Goal: Task Accomplishment & Management: Complete application form

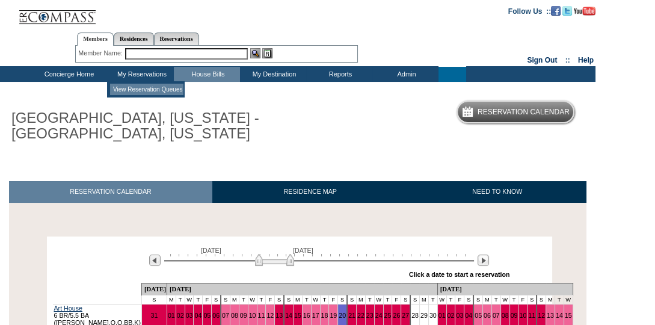
click at [140, 90] on td "View Reservation Queues" at bounding box center [146, 89] width 73 height 11
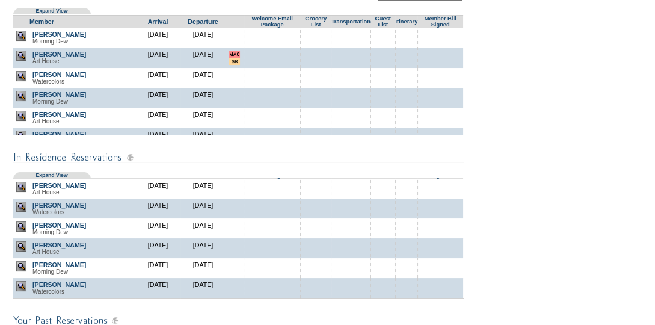
scroll to position [20, 0]
click at [19, 286] on img at bounding box center [21, 286] width 10 height 10
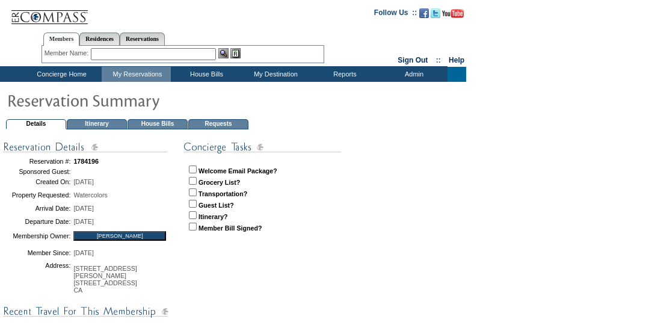
click at [158, 123] on td "House Bills" at bounding box center [158, 124] width 60 height 10
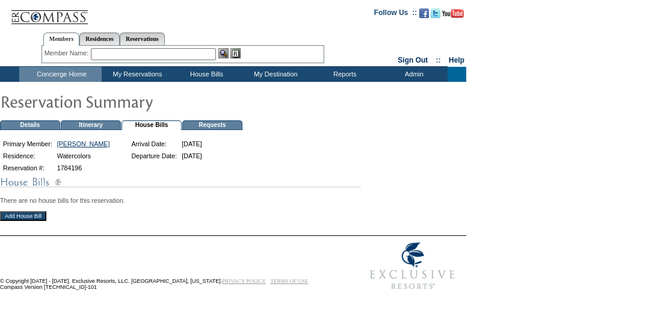
click at [27, 214] on input "Add House Bill" at bounding box center [23, 216] width 46 height 10
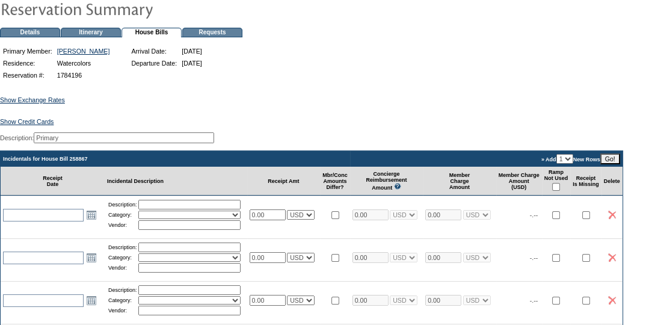
scroll to position [125, 0]
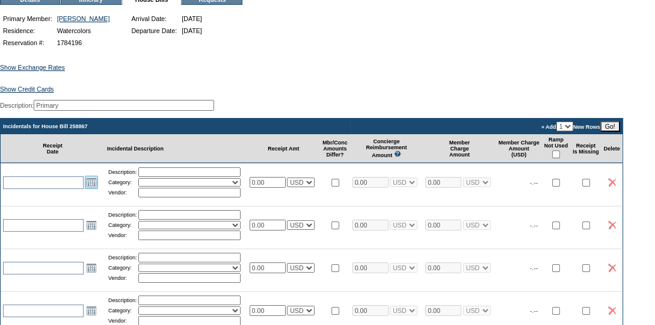
click at [93, 189] on link "Open the calendar popup." at bounding box center [91, 182] width 13 height 13
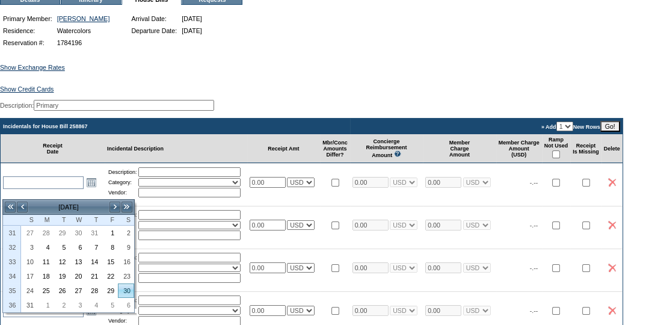
click at [129, 286] on link "30" at bounding box center [126, 290] width 15 height 13
type input "2025-08-30"
type input "8/30/2025"
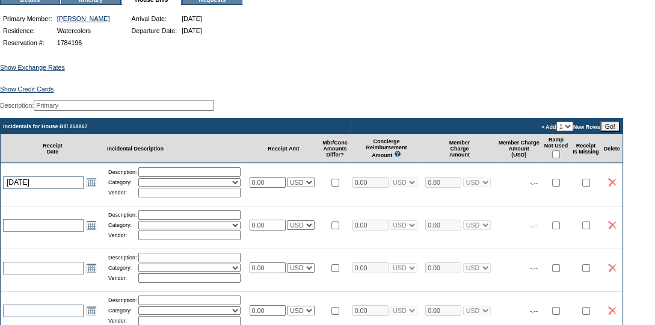
click at [199, 177] on input "text" at bounding box center [189, 172] width 102 height 10
type input "Groceries"
click at [173, 187] on select "Activities Additional Housekeeping Amenities Access Fee Bath Amenities Reimburs…" at bounding box center [189, 182] width 102 height 8
select select "11"
click at [143, 187] on select "Activities Additional Housekeeping Amenities Access Fee Bath Amenities Reimburs…" at bounding box center [189, 182] width 102 height 8
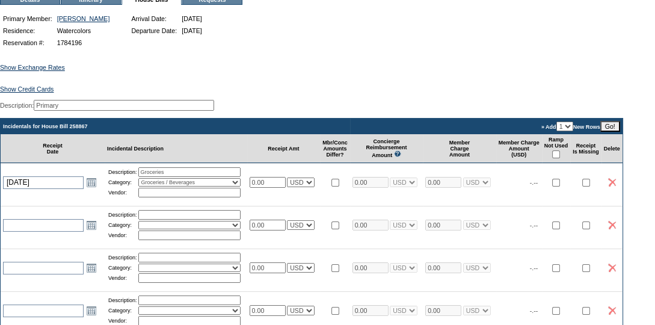
click at [173, 197] on input "text" at bounding box center [189, 193] width 102 height 10
type input "Stop&Shop"
drag, startPoint x: 276, startPoint y: 190, endPoint x: 253, endPoint y: 189, distance: 23.5
click at [253, 190] on td "0.00 USD EUR CAD GBP CRC MXN KYD" at bounding box center [283, 182] width 73 height 38
type input "109.74"
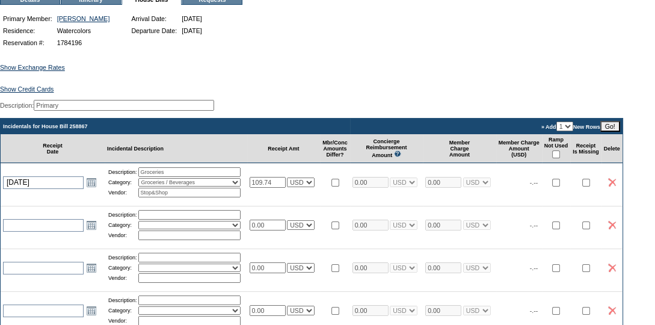
type input "109.74"
select select "1"
type input "109.74"
select select "1"
click at [560, 158] on input "checkbox" at bounding box center [556, 154] width 8 height 8
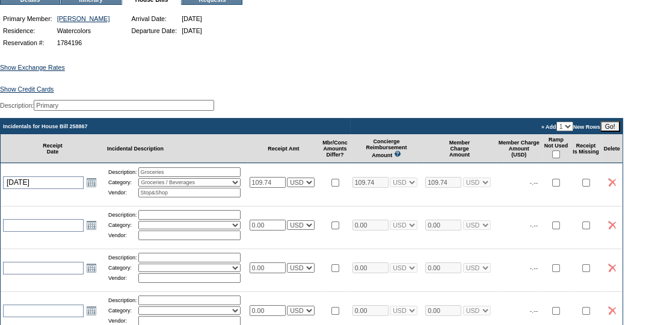
checkbox input "true"
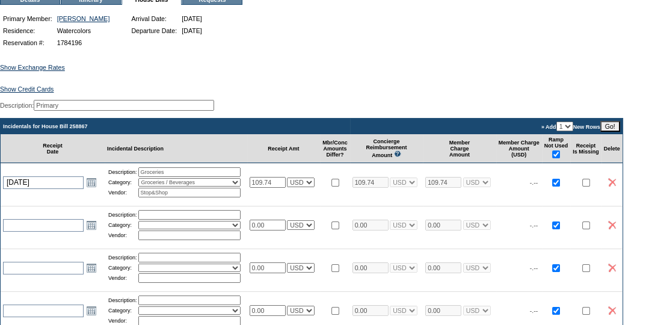
checkbox input "true"
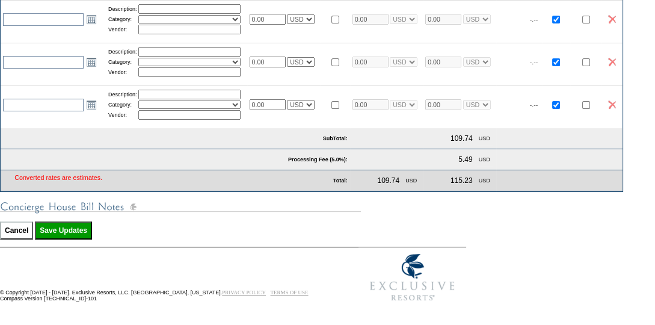
click at [75, 233] on input "Save Updates" at bounding box center [63, 230] width 57 height 18
type input "Processing..."
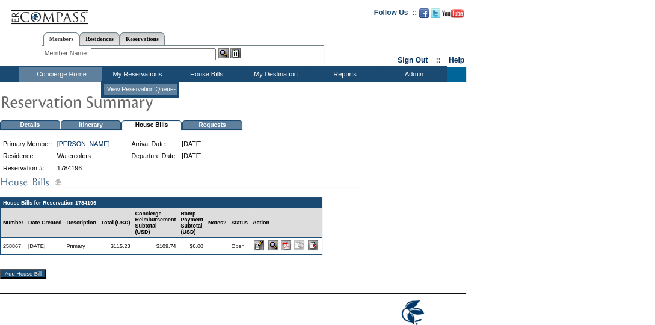
click at [137, 85] on td "View Reservation Queues" at bounding box center [140, 89] width 73 height 11
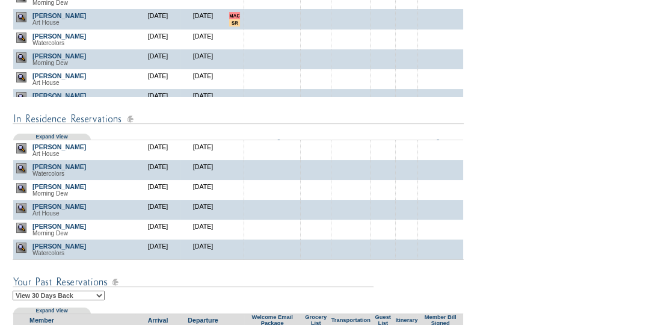
scroll to position [19, 0]
click at [18, 232] on img at bounding box center [21, 228] width 10 height 10
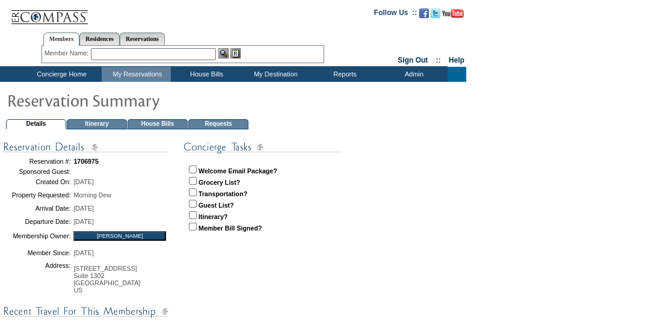
click at [159, 122] on td "House Bills" at bounding box center [158, 124] width 60 height 10
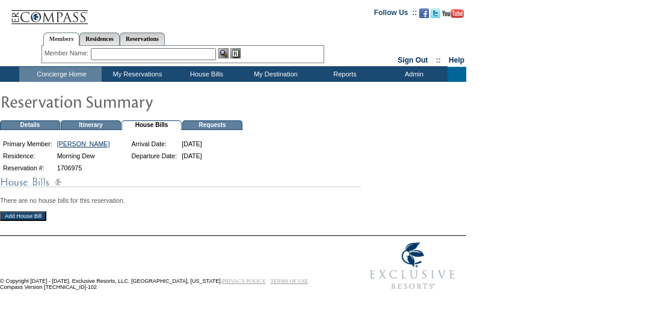
click at [29, 218] on input "Add House Bill" at bounding box center [23, 216] width 46 height 10
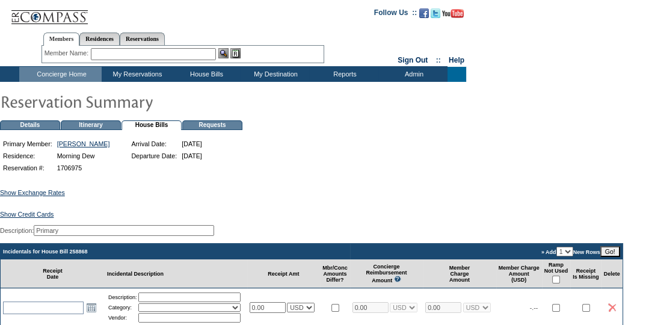
click at [560, 283] on input "checkbox" at bounding box center [556, 280] width 8 height 8
checkbox input "true"
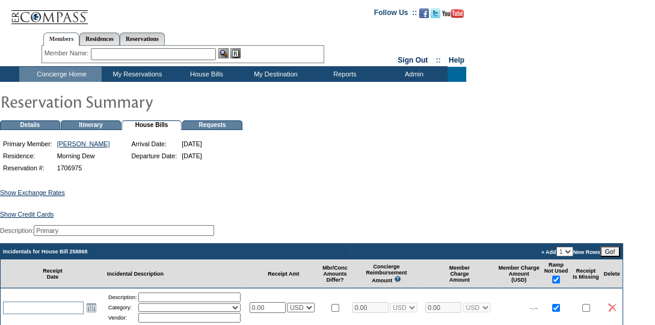
checkbox input "true"
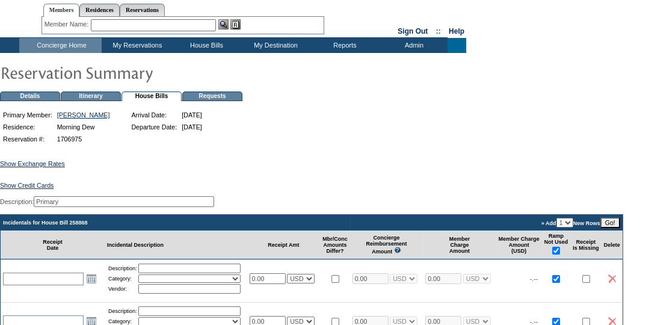
scroll to position [40, 0]
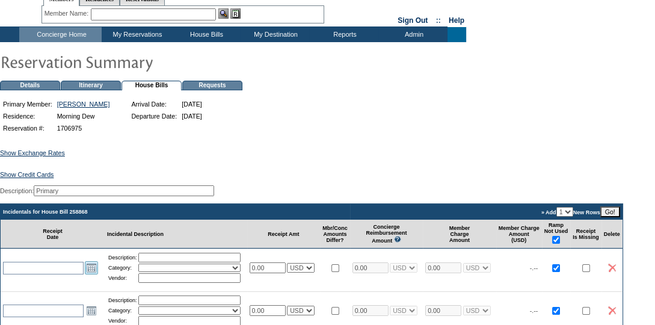
click at [94, 274] on link "Open the calendar popup." at bounding box center [91, 267] width 13 height 13
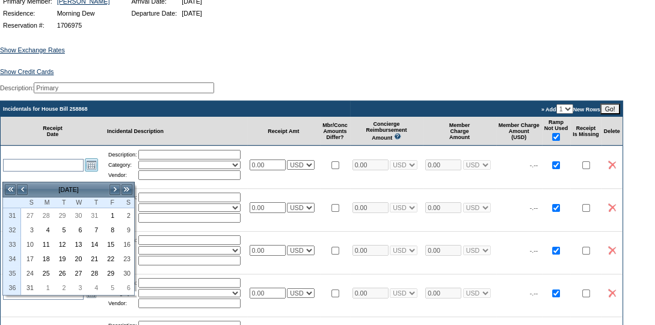
scroll to position [149, 0]
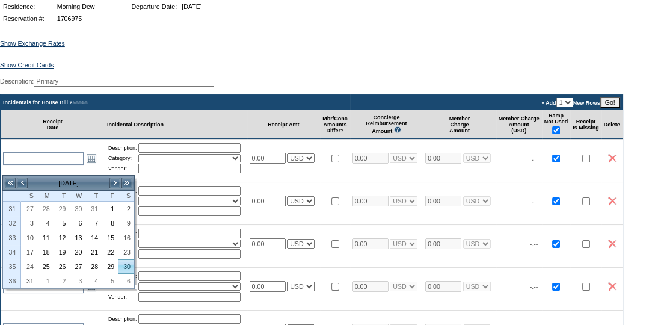
click at [126, 264] on link "30" at bounding box center [126, 266] width 15 height 13
type input "2025-08-30"
type input "8/30/2025"
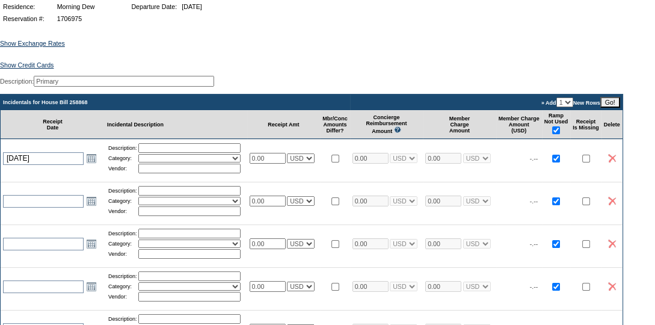
click at [178, 153] on input "text" at bounding box center [189, 148] width 102 height 10
type input "Groceries"
click at [184, 162] on select "Activities Additional Housekeeping Amenities Access Fee Bath Amenities Reimburs…" at bounding box center [189, 158] width 102 height 8
select select "11"
click at [143, 162] on select "Activities Additional Housekeeping Amenities Access Fee Bath Amenities Reimburs…" at bounding box center [189, 158] width 102 height 8
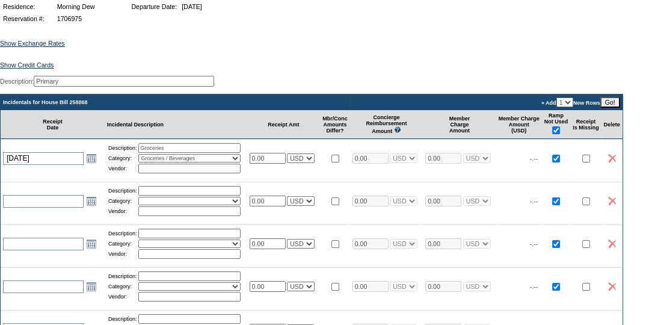
click at [178, 173] on input "text" at bounding box center [189, 169] width 102 height 10
type input "Stop&Shop"
drag, startPoint x: 274, startPoint y: 168, endPoint x: 229, endPoint y: 165, distance: 45.2
click at [229, 165] on tr "2025-08-30 8/30/2025 Open the calendar popup. << < August 2025 > >> S M T W T F…" at bounding box center [312, 158] width 622 height 38
type input "127.08"
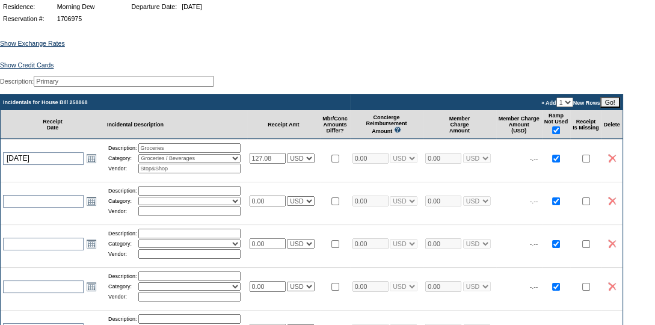
type input "127.08"
select select "1"
type input "127.08"
select select "1"
click at [229, 173] on input "Stop&Shop" at bounding box center [189, 169] width 102 height 10
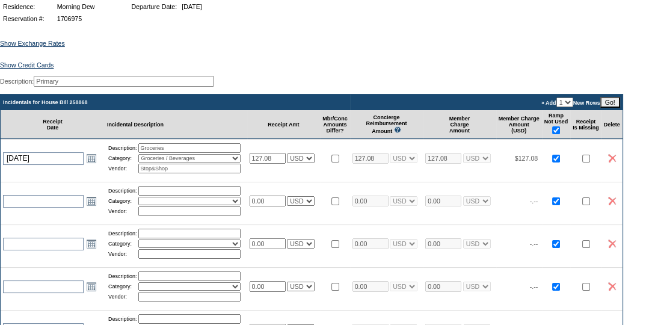
scroll to position [376, 0]
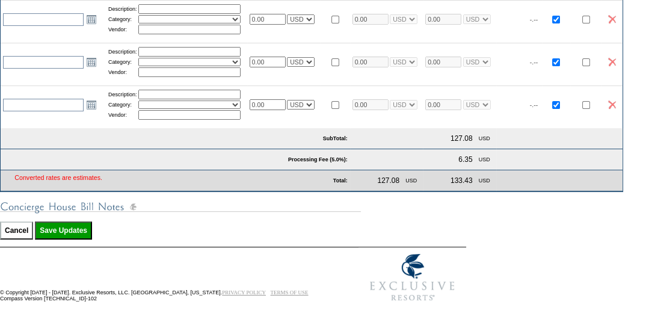
click at [74, 226] on input "Save Updates" at bounding box center [63, 230] width 57 height 18
type input "Processing..."
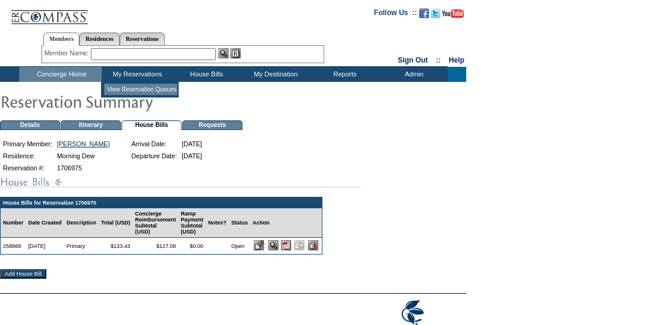
click at [138, 91] on td "View Reservation Queues" at bounding box center [140, 89] width 73 height 11
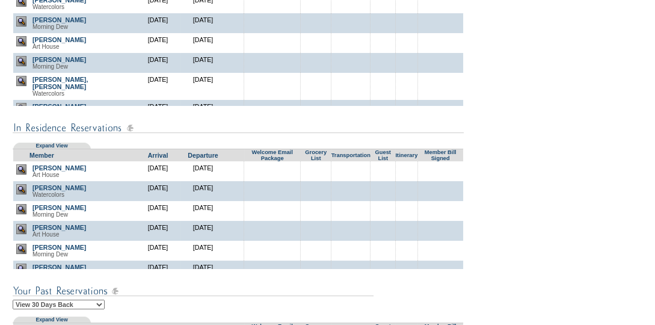
scroll to position [20, 0]
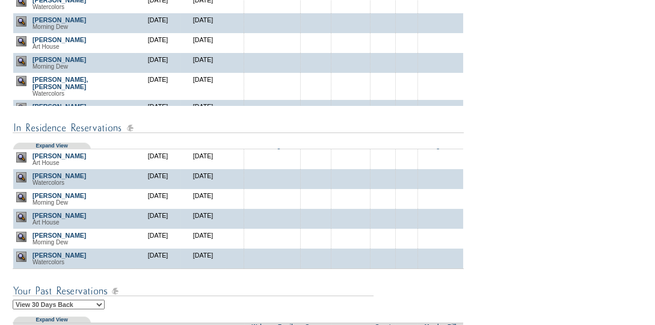
click at [19, 257] on img at bounding box center [21, 256] width 10 height 10
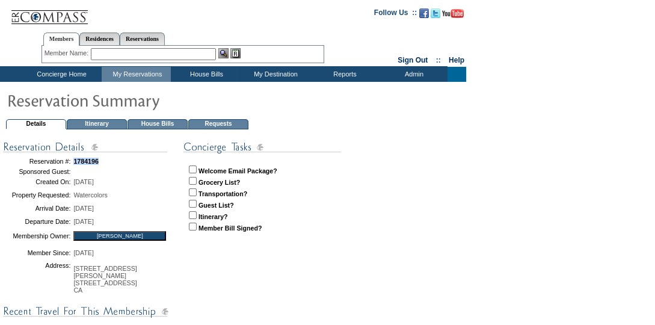
drag, startPoint x: 113, startPoint y: 159, endPoint x: 75, endPoint y: 163, distance: 38.1
click at [75, 163] on td "1784196" at bounding box center [126, 161] width 113 height 13
copy span "1784196"
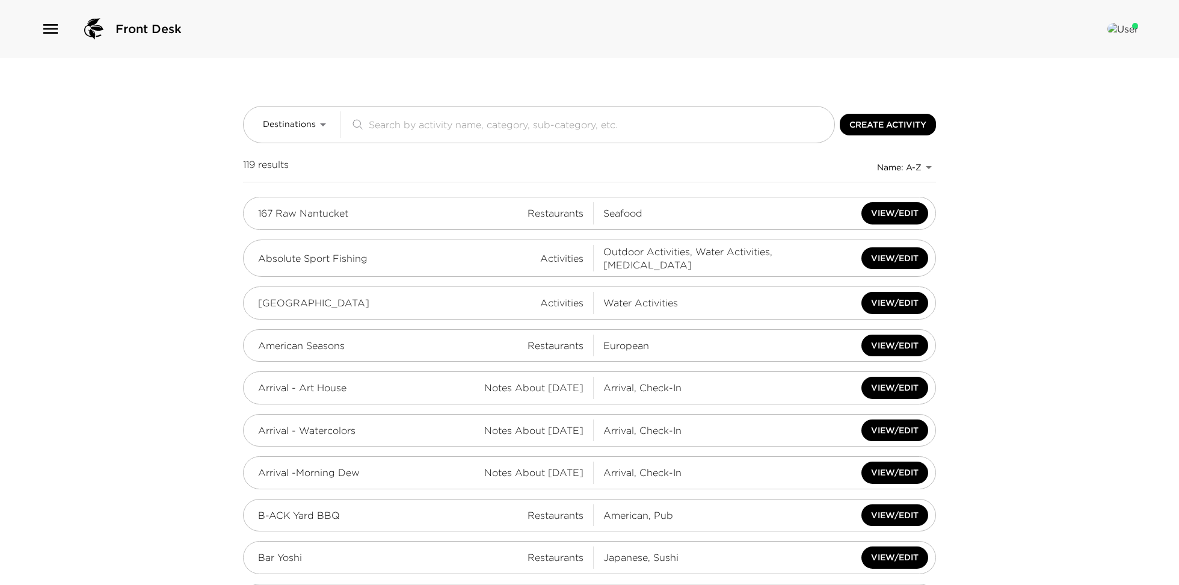
click at [51, 47] on div "Front Desk" at bounding box center [589, 29] width 1179 height 58
click at [48, 30] on icon "button" at bounding box center [50, 28] width 19 height 19
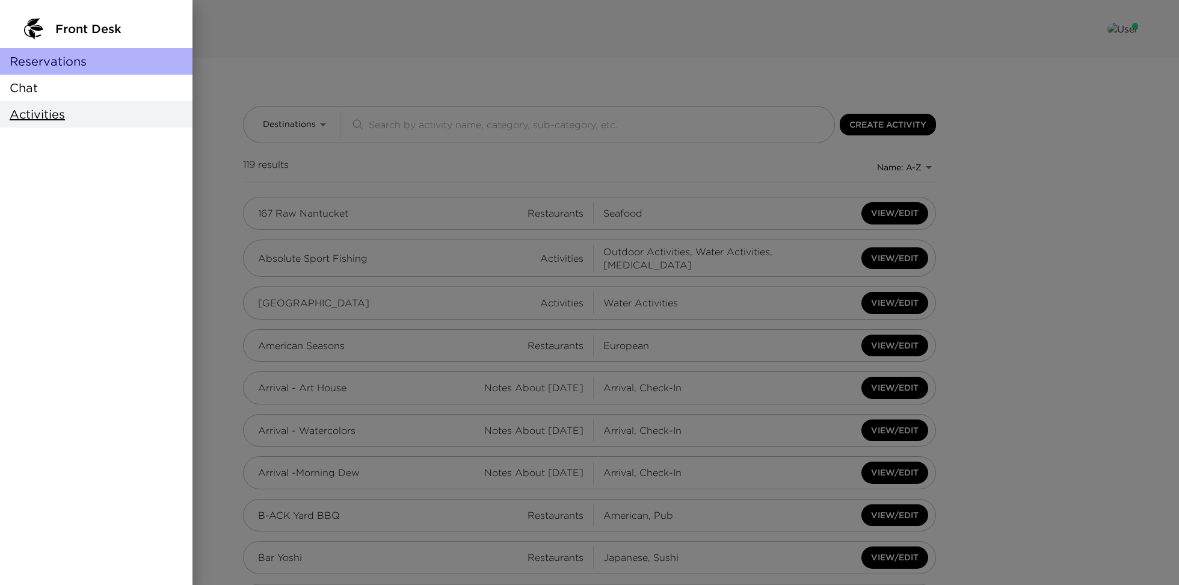
click at [51, 61] on span "Reservations" at bounding box center [48, 61] width 77 height 17
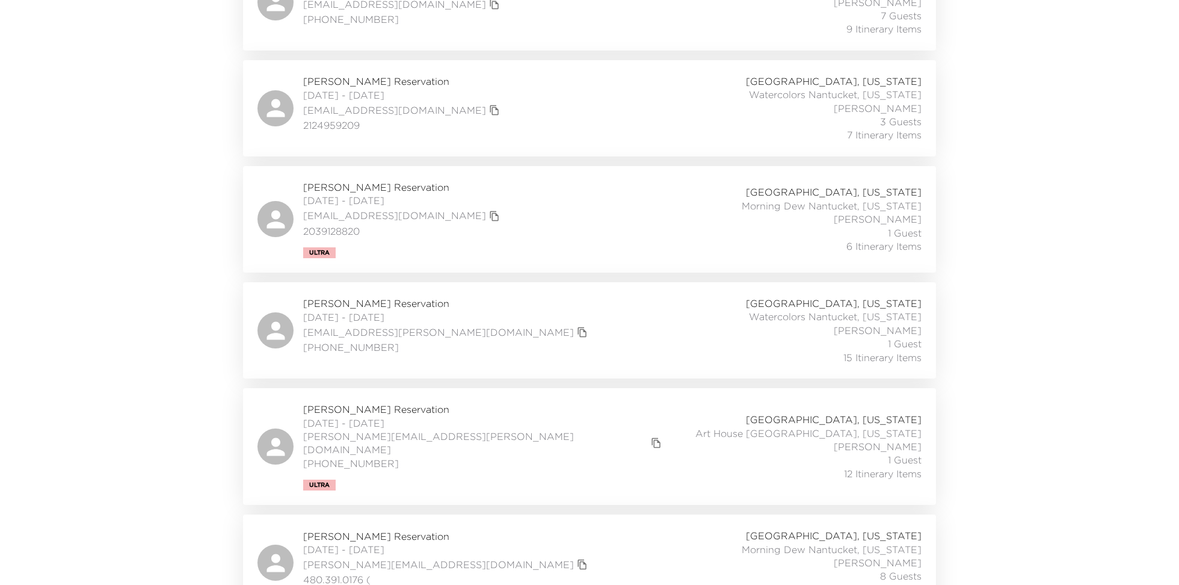
scroll to position [314, 0]
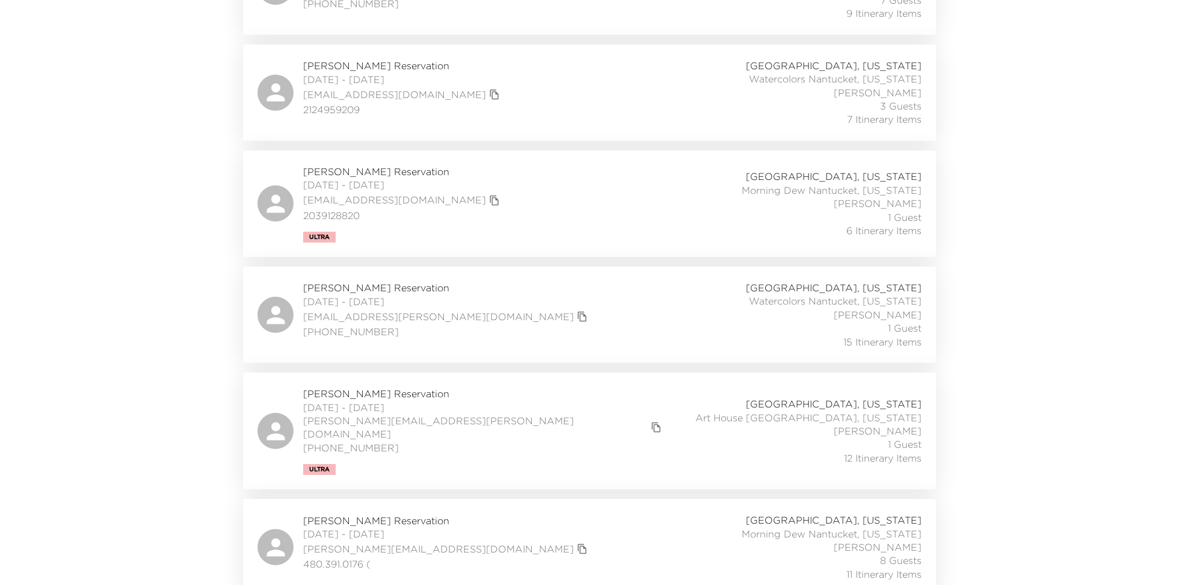
click at [380, 291] on span "[PERSON_NAME] Reservation" at bounding box center [447, 287] width 288 height 13
